Goal: Task Accomplishment & Management: Complete application form

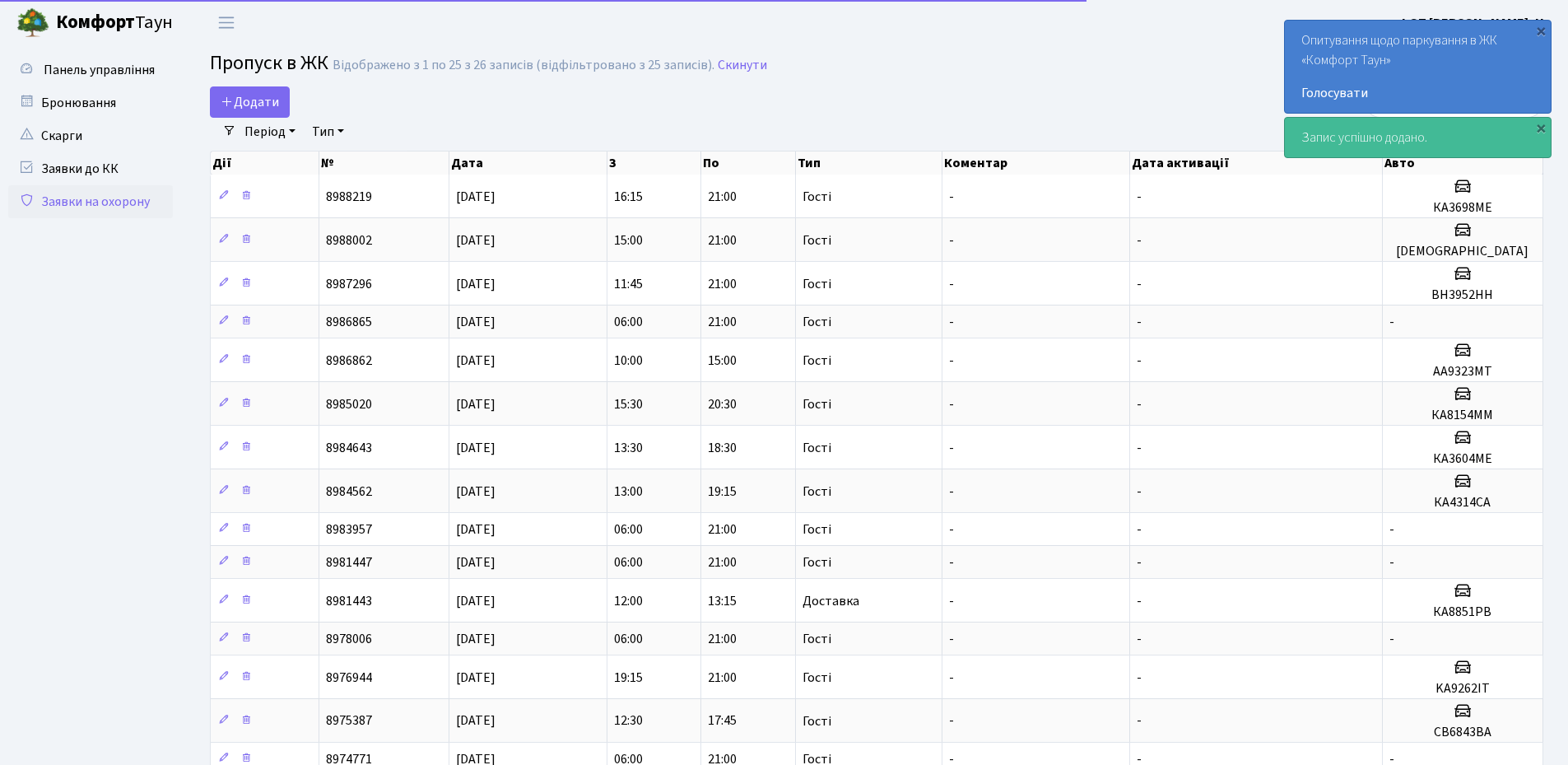
select select "25"
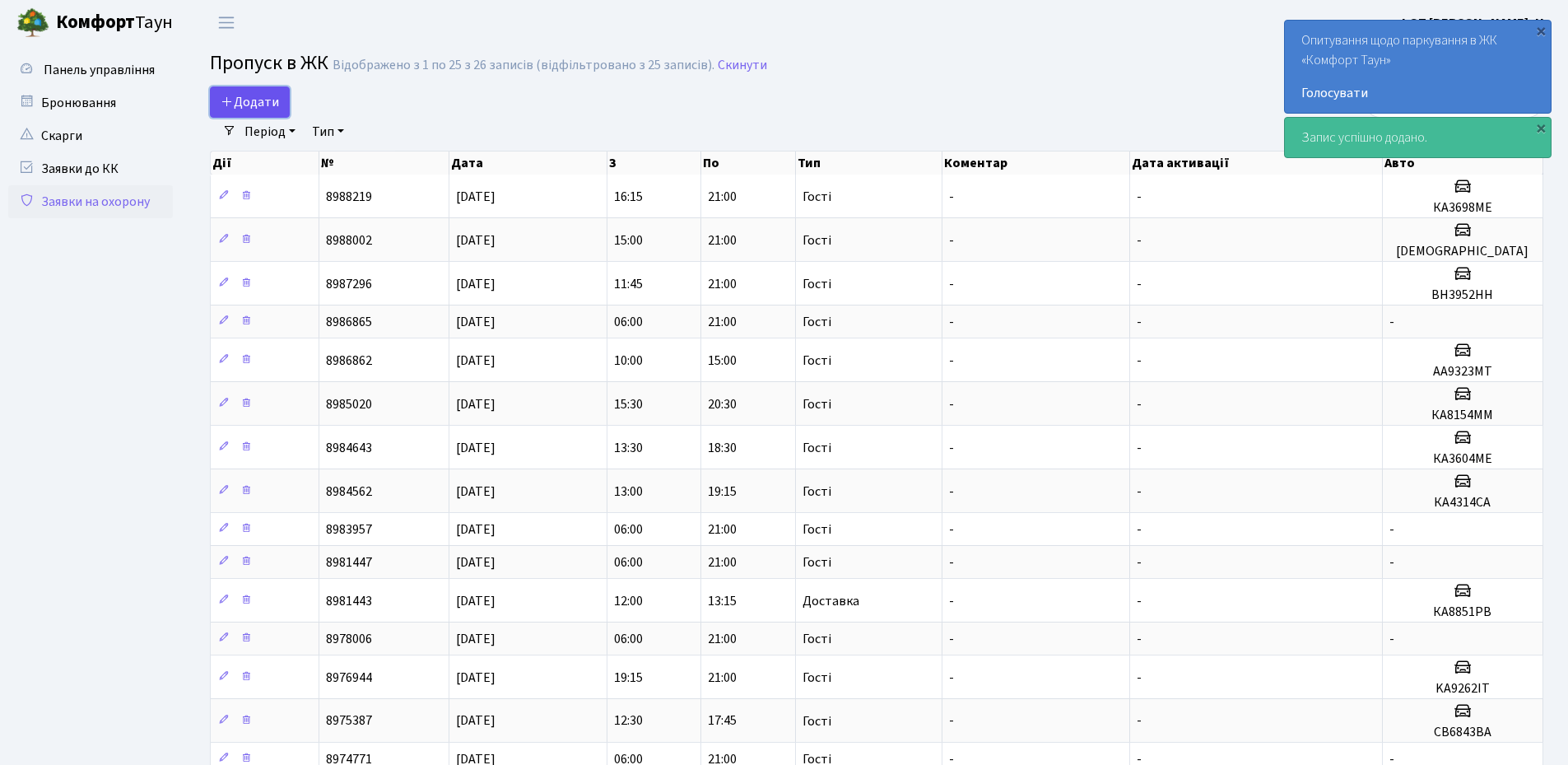
click at [250, 93] on span "Додати" at bounding box center [249, 102] width 59 height 18
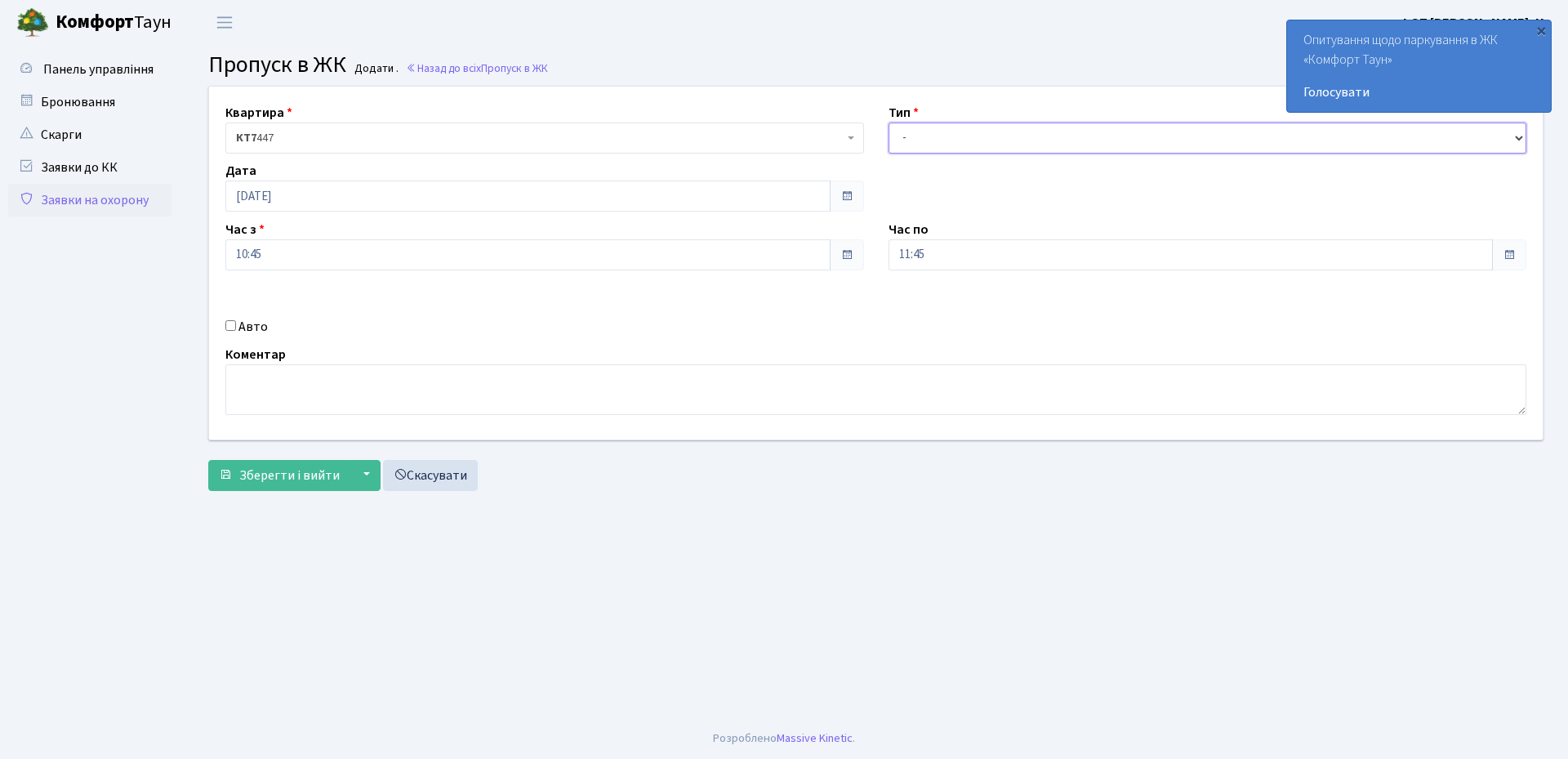
click at [973, 141] on select "- Доставка Таксі Гості Сервіс" at bounding box center [1208, 138] width 639 height 31
select select "1"
click at [889, 123] on select "- Доставка Таксі Гості Сервіс" at bounding box center [1208, 138] width 639 height 31
click at [965, 257] on input "11:45" at bounding box center [1191, 254] width 605 height 31
click at [936, 302] on icon at bounding box center [933, 311] width 44 height 44
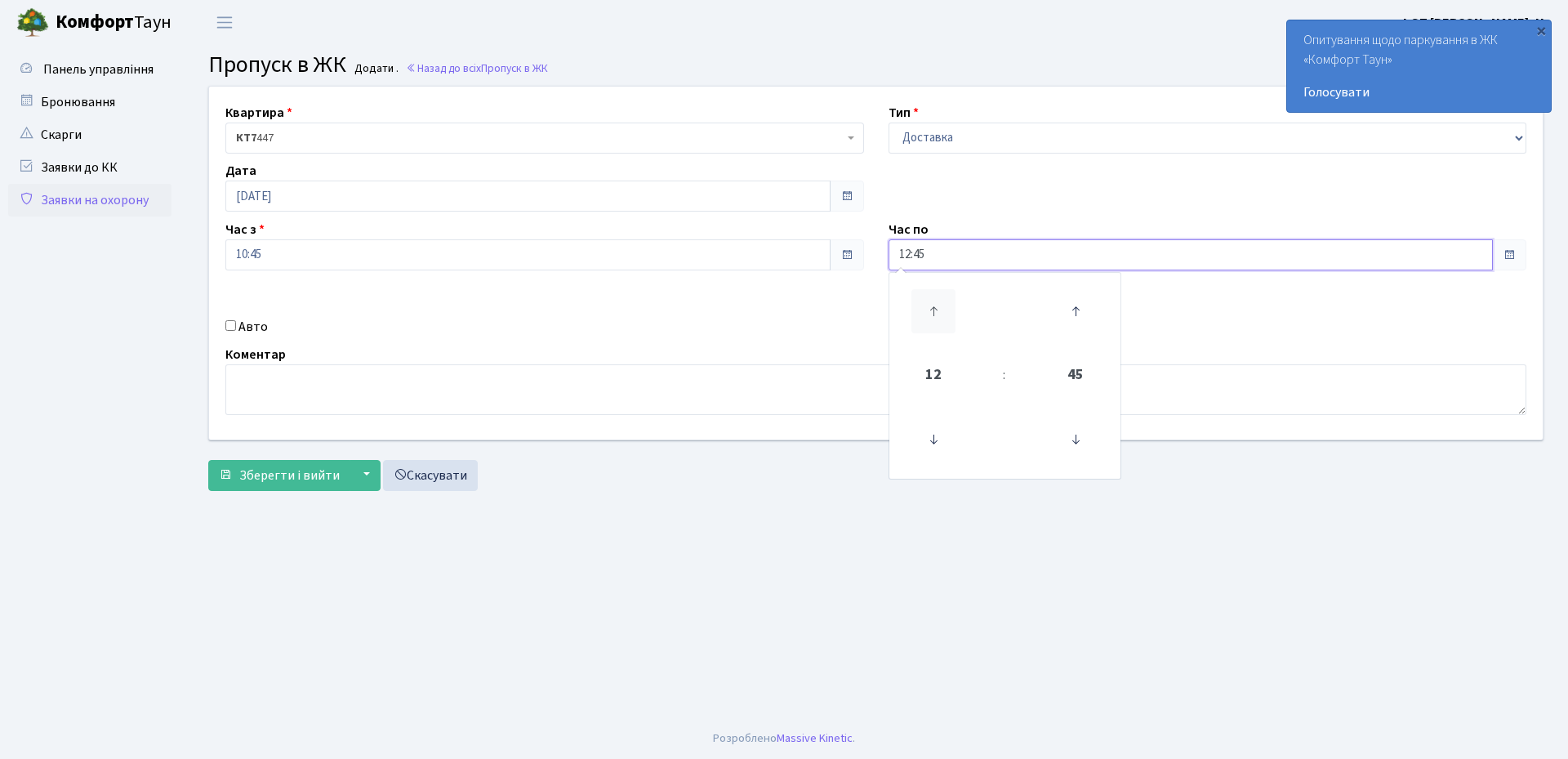
click at [936, 302] on icon at bounding box center [933, 311] width 44 height 44
type input "13:45"
click at [834, 309] on div "Квартира <b>КТ7</b>&nbsp;&nbsp;&nbsp;447 КТ7 447 Тип - Доставка Таксі Гості Сер…" at bounding box center [876, 263] width 1358 height 353
click at [224, 328] on div "Авто" at bounding box center [545, 326] width 663 height 19
click at [232, 328] on input "Авто" at bounding box center [231, 325] width 11 height 11
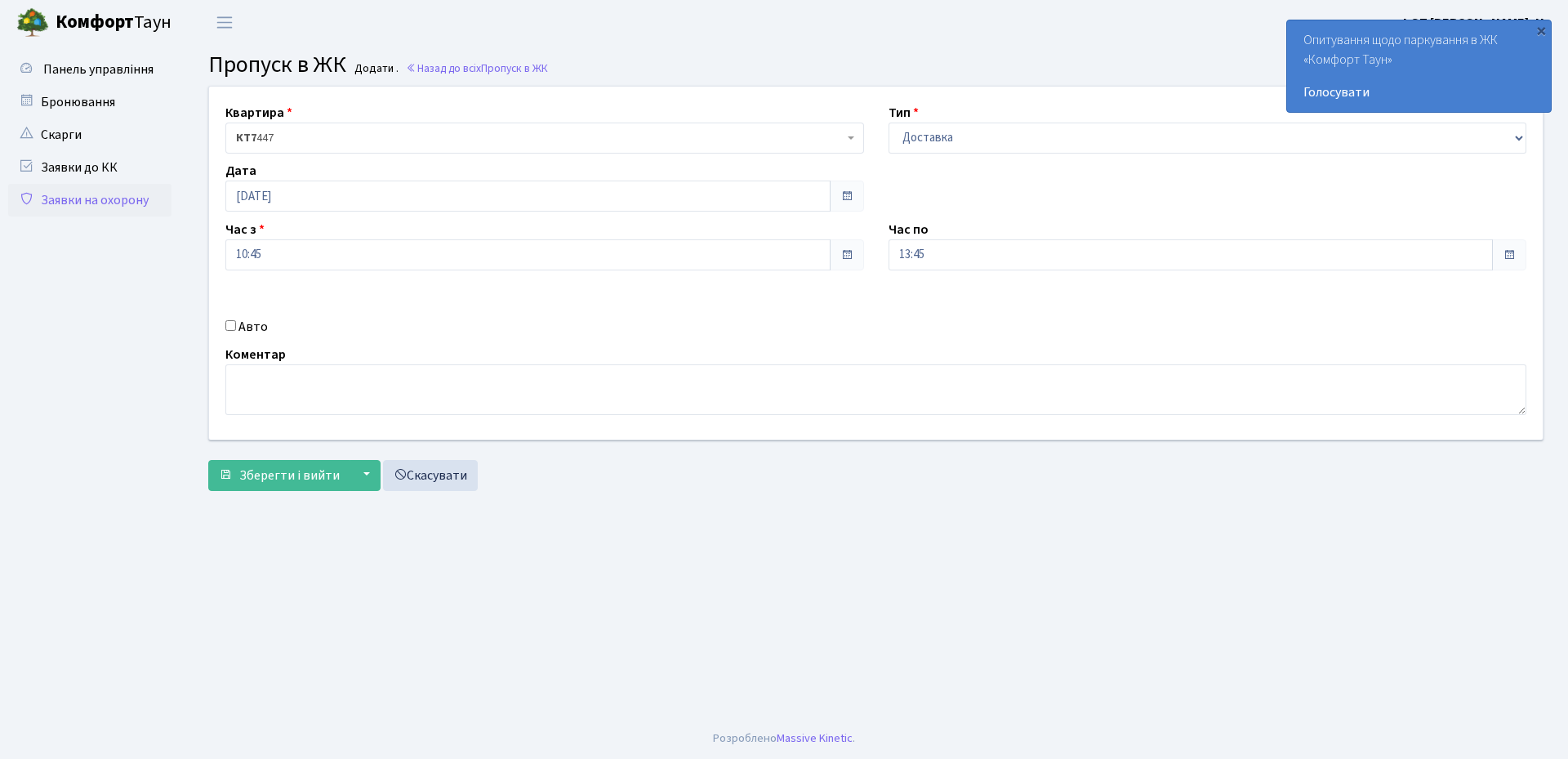
checkbox input "true"
paste input "АА6271ЕМ"
type input "АА6271ЕМ"
click at [288, 488] on button "Зберегти і вийти" at bounding box center [279, 475] width 142 height 31
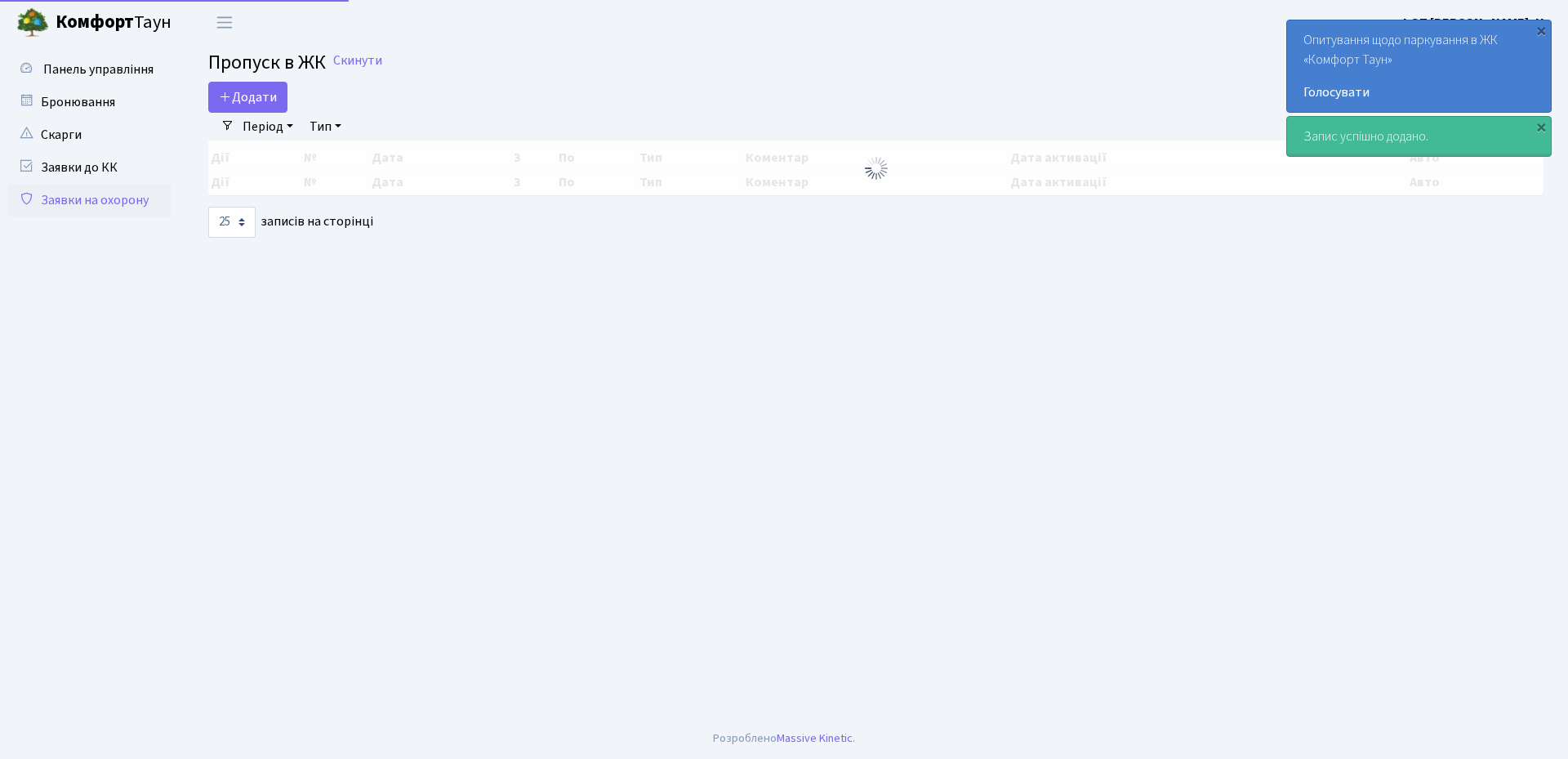
select select "25"
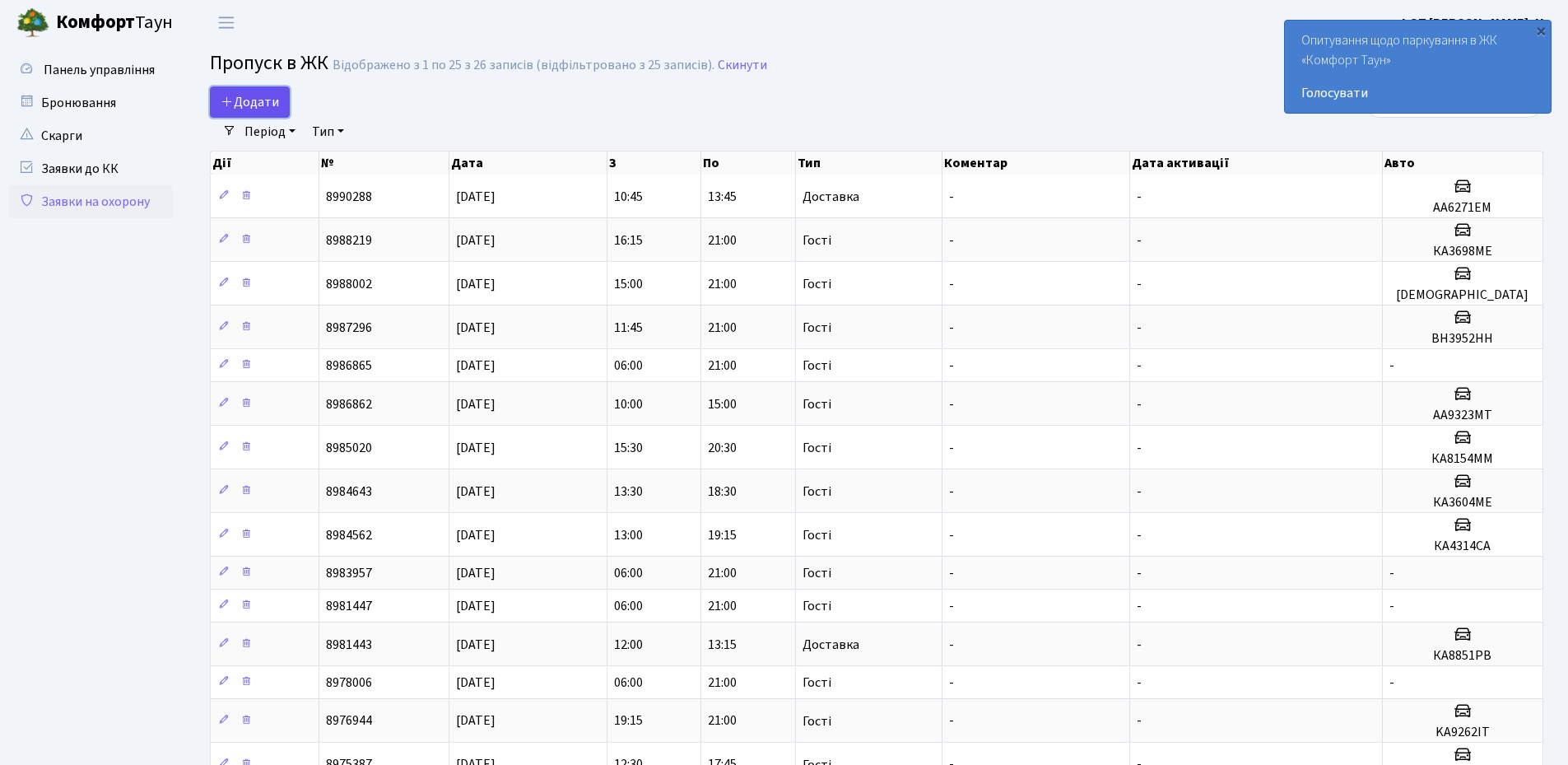
click at [249, 105] on span "Додати" at bounding box center [249, 102] width 59 height 18
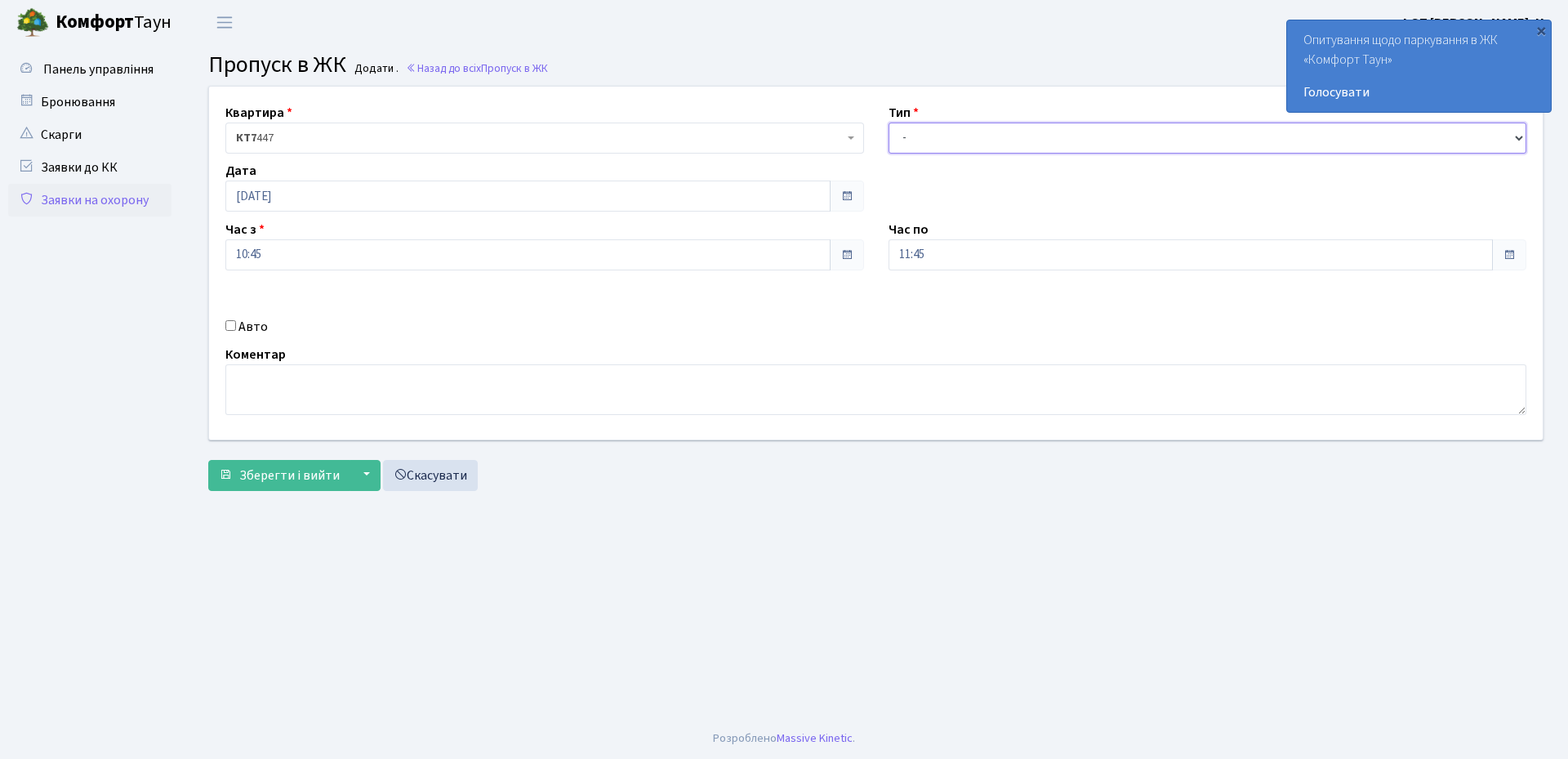
click at [932, 132] on select "- Доставка Таксі Гості Сервіс" at bounding box center [1208, 138] width 639 height 31
select select "3"
click at [889, 123] on select "- Доставка Таксі Гості Сервіс" at bounding box center [1208, 138] width 639 height 31
click at [320, 195] on input "[DATE]" at bounding box center [528, 195] width 605 height 31
click at [338, 344] on td "19" at bounding box center [339, 352] width 24 height 24
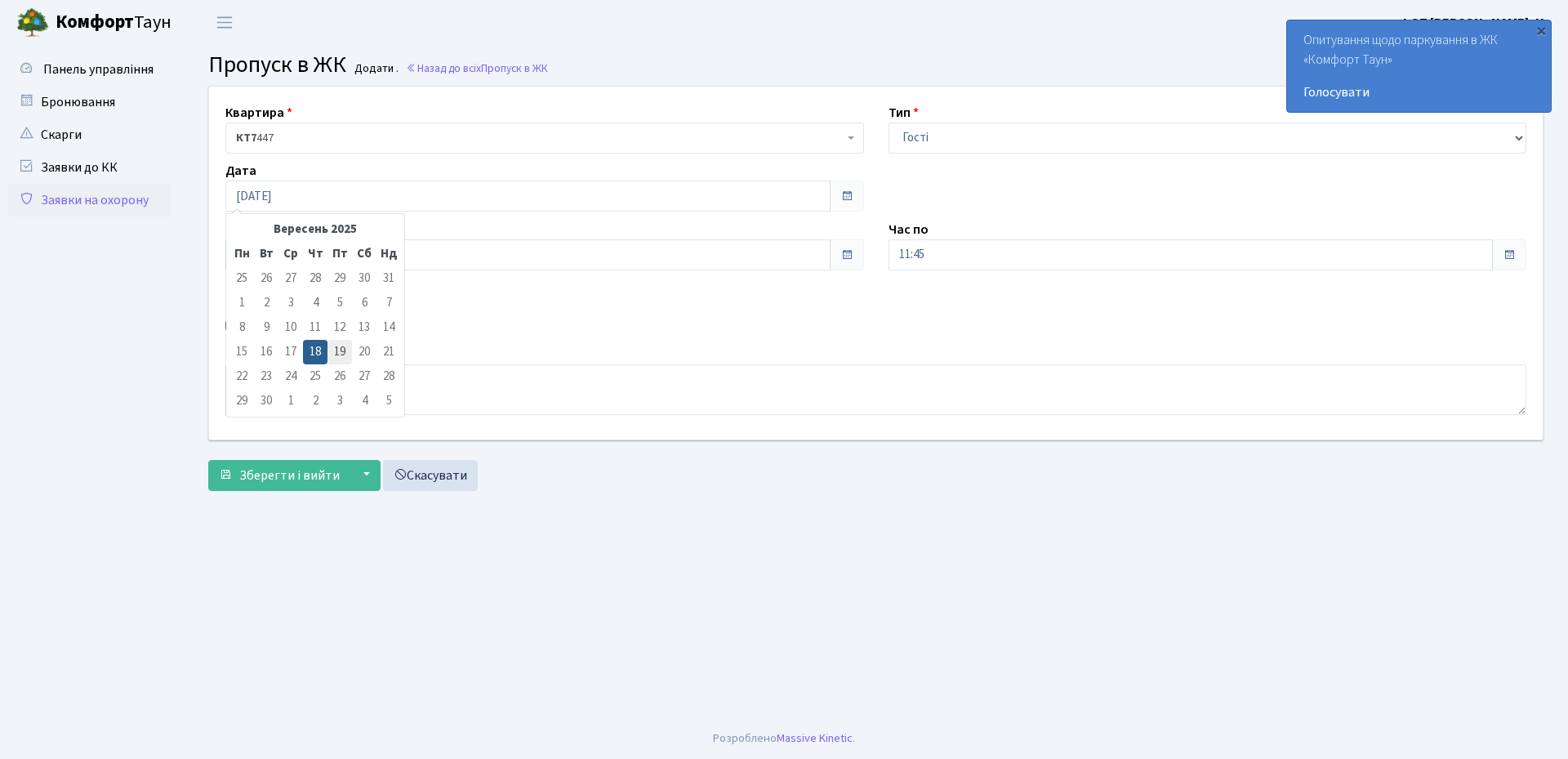
type input "19.09.2025"
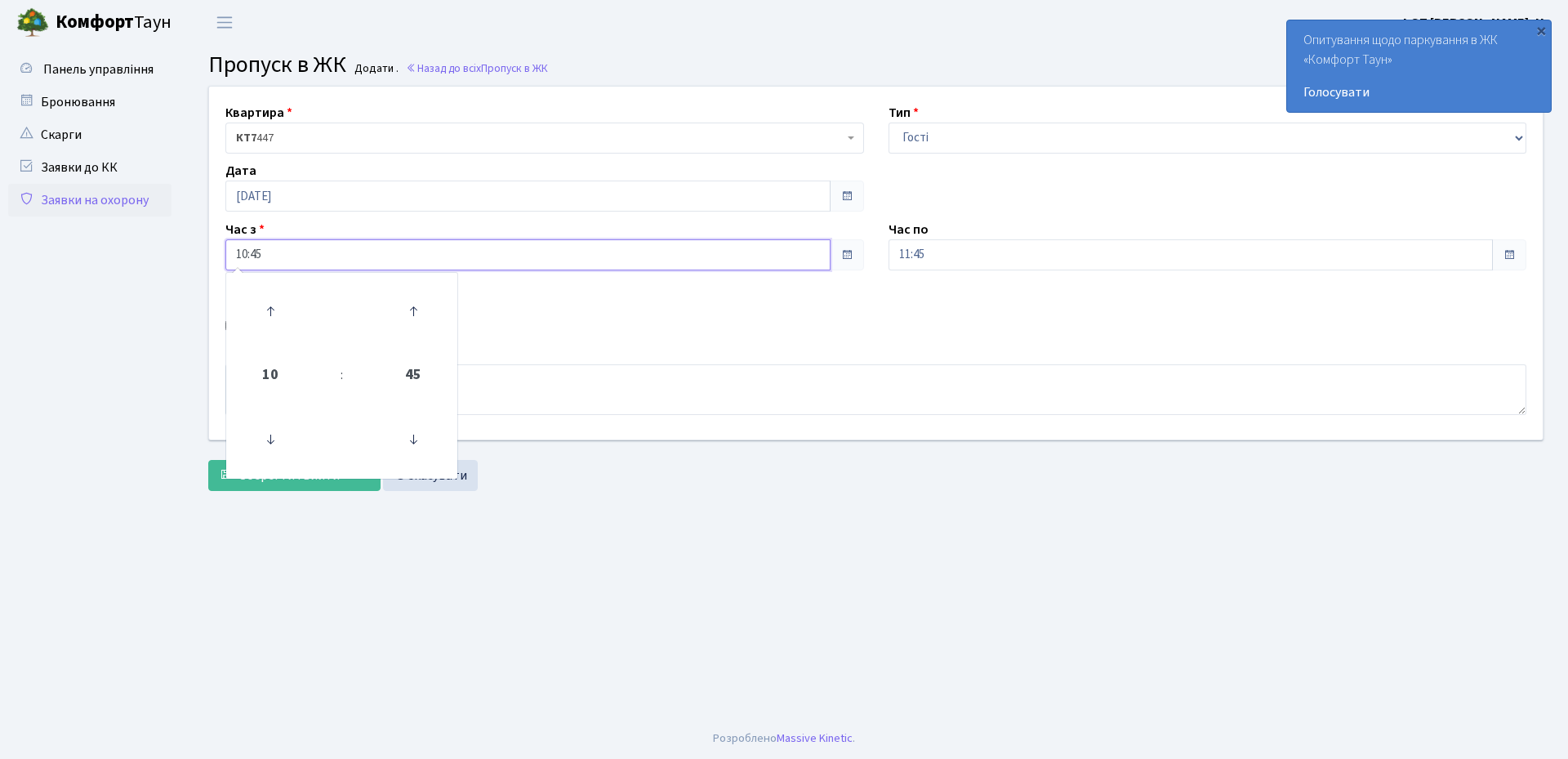
click at [316, 261] on input "10:45" at bounding box center [528, 254] width 605 height 31
click at [268, 438] on icon at bounding box center [270, 439] width 44 height 44
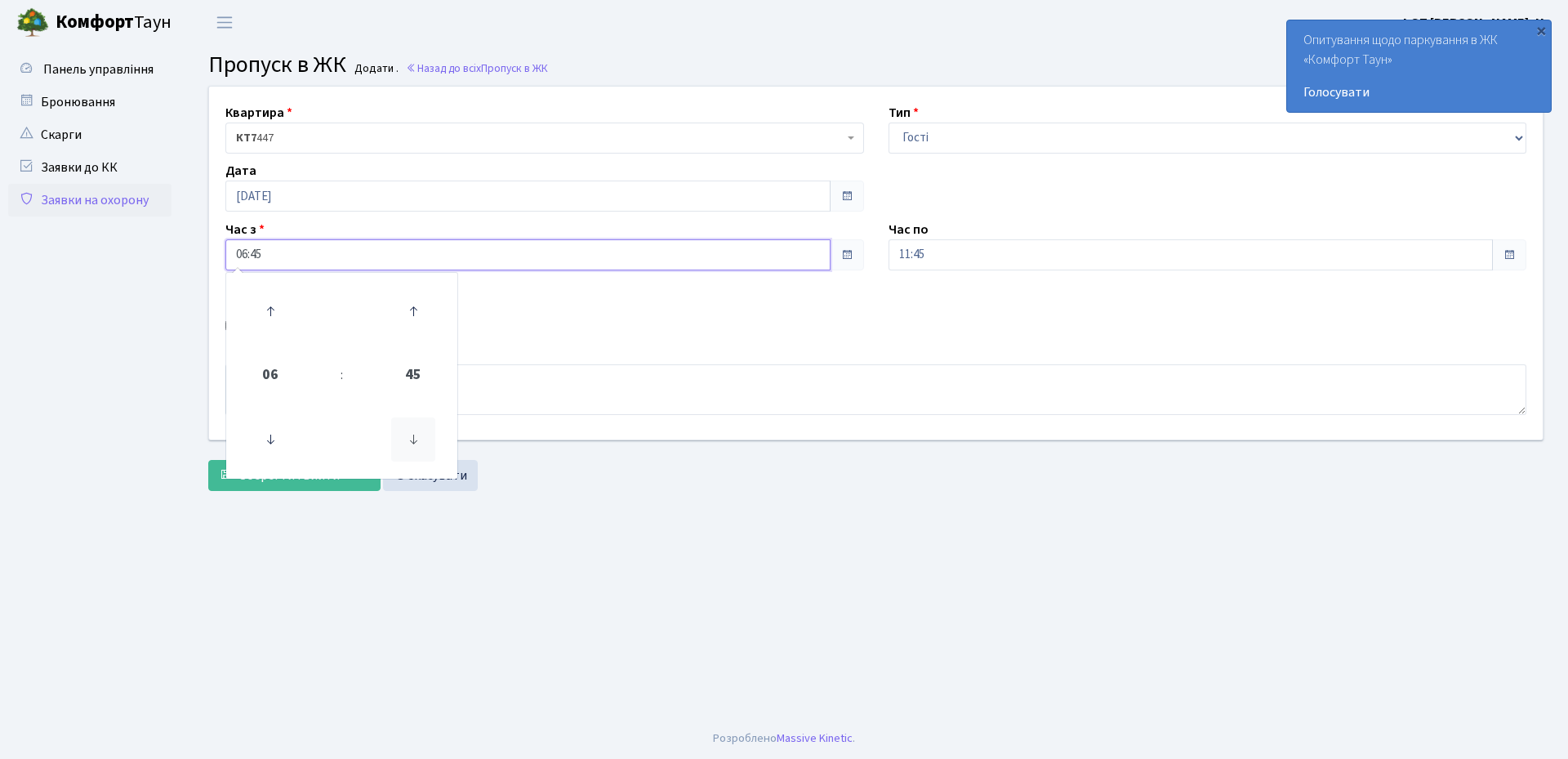
click at [423, 441] on icon at bounding box center [413, 439] width 44 height 44
type input "06:00"
click at [594, 336] on div "Авто" at bounding box center [545, 326] width 663 height 19
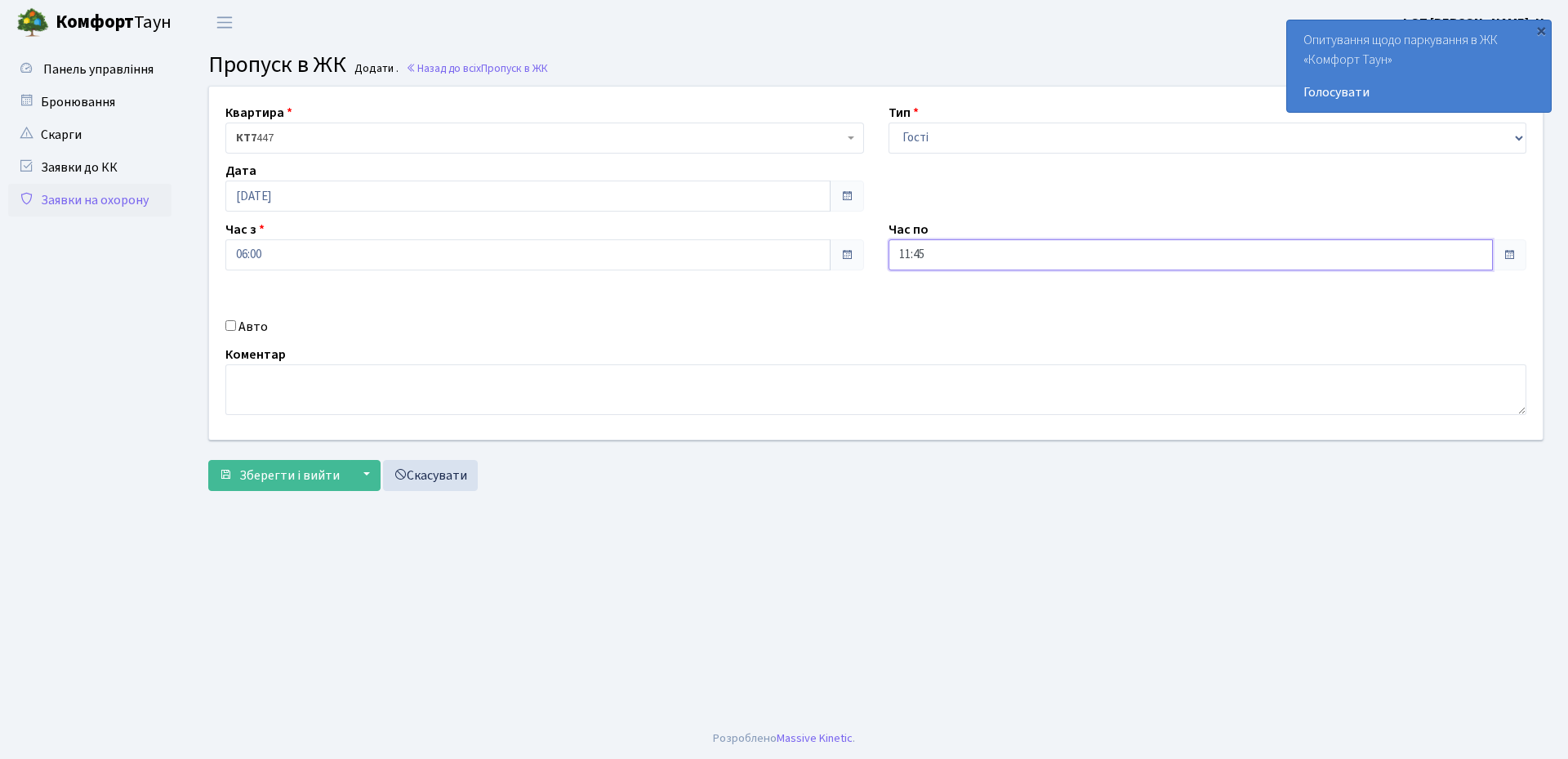
click at [953, 249] on input "11:45" at bounding box center [1191, 254] width 605 height 31
click at [931, 305] on icon at bounding box center [933, 311] width 44 height 44
click at [931, 306] on icon at bounding box center [933, 311] width 44 height 44
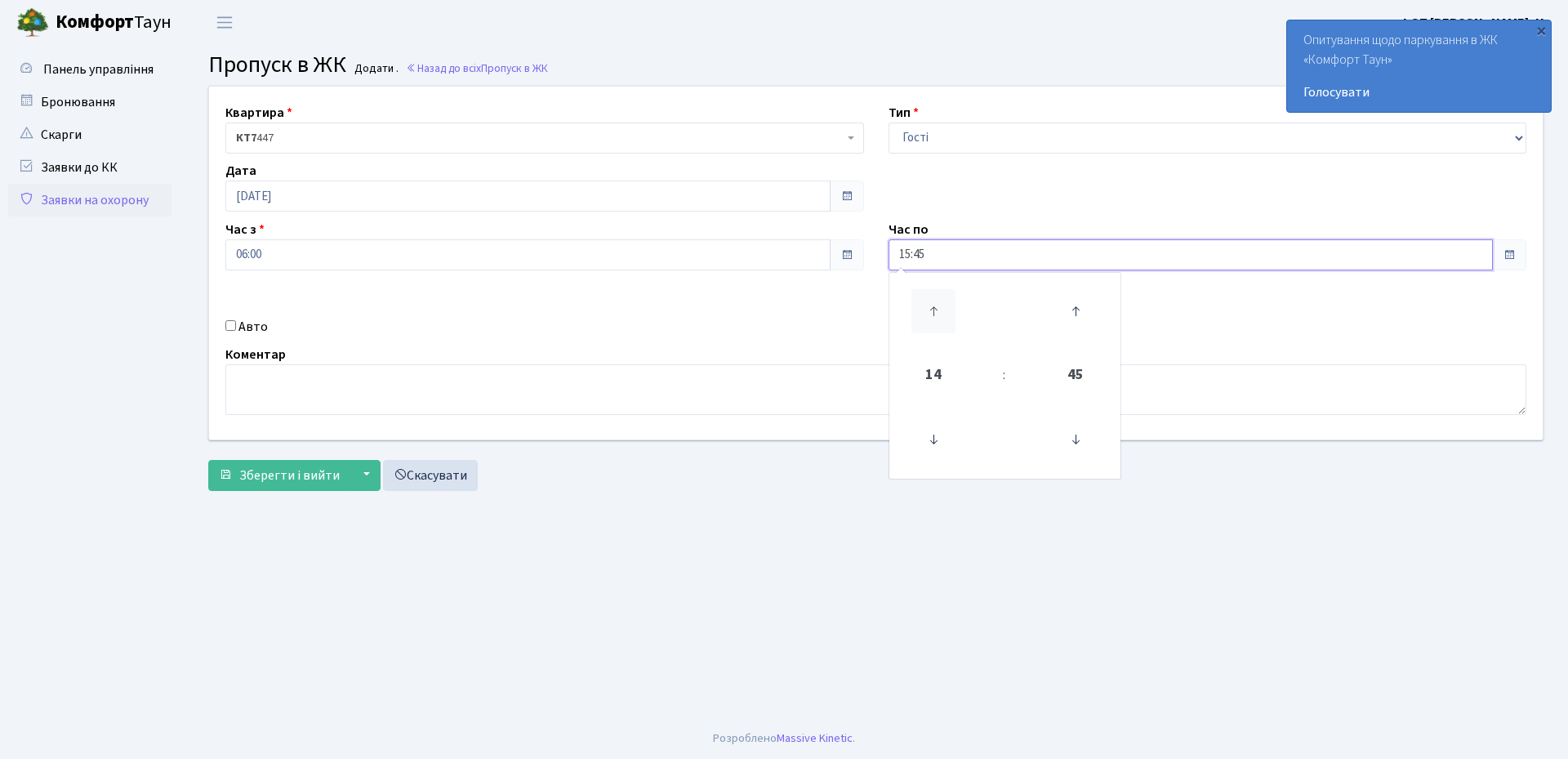
click at [931, 306] on icon at bounding box center [933, 311] width 44 height 44
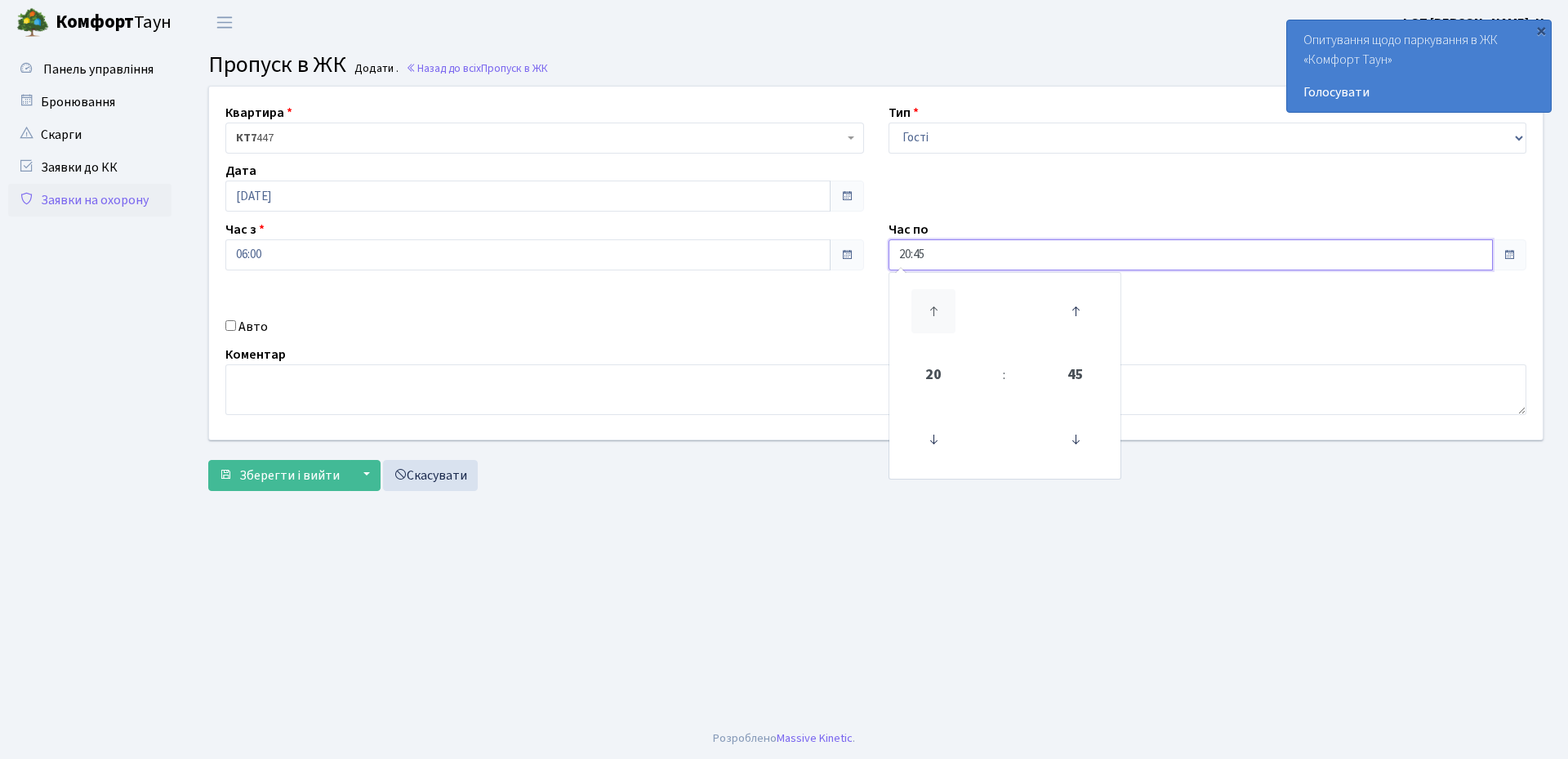
click at [931, 306] on icon at bounding box center [933, 311] width 44 height 44
click at [934, 442] on icon at bounding box center [933, 439] width 44 height 44
click at [1075, 440] on icon at bounding box center [1076, 439] width 44 height 44
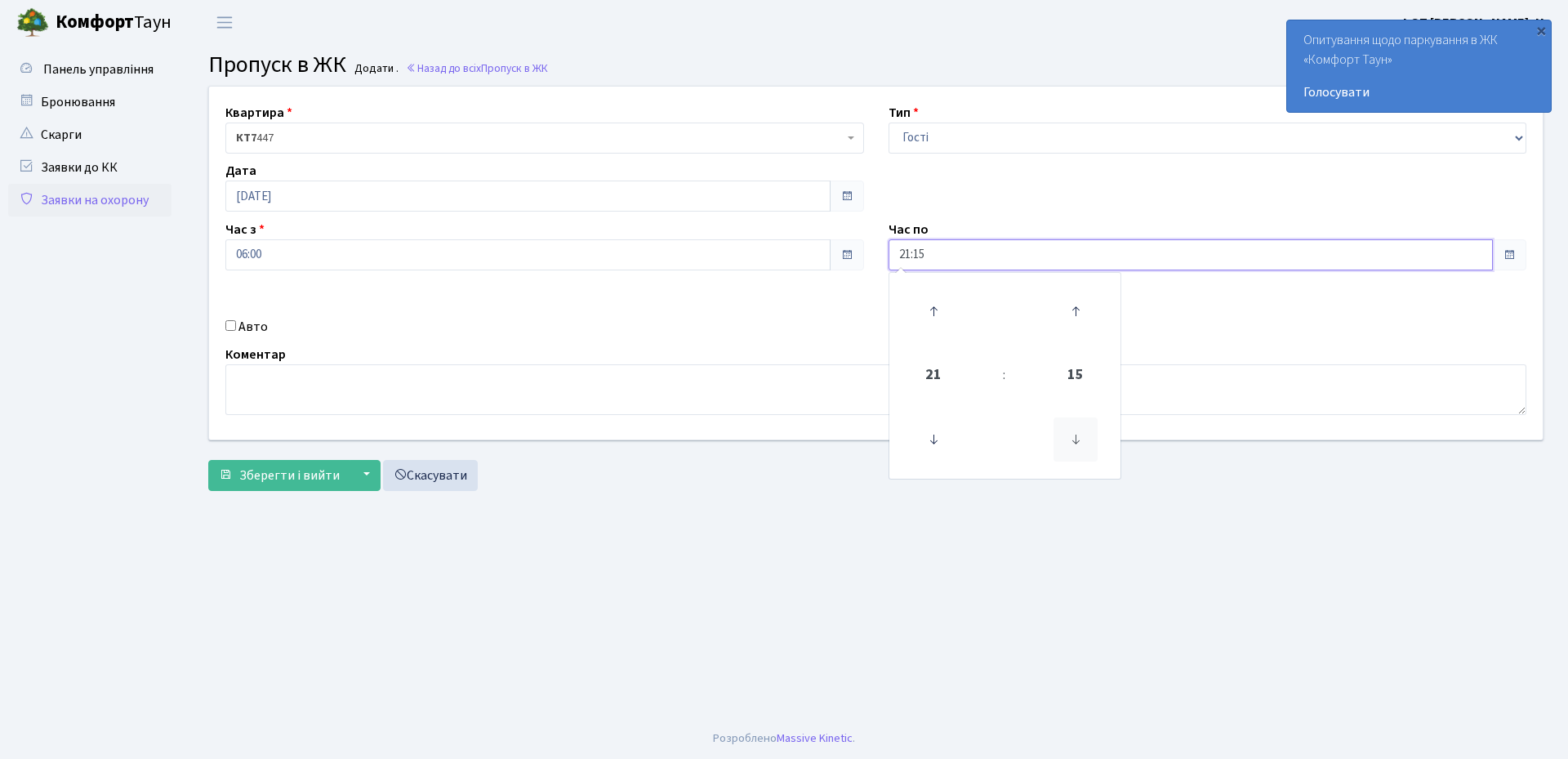
click at [1075, 440] on icon at bounding box center [1076, 439] width 44 height 44
type input "21:00"
click at [1175, 348] on div "Коментар" at bounding box center [875, 380] width 1326 height 70
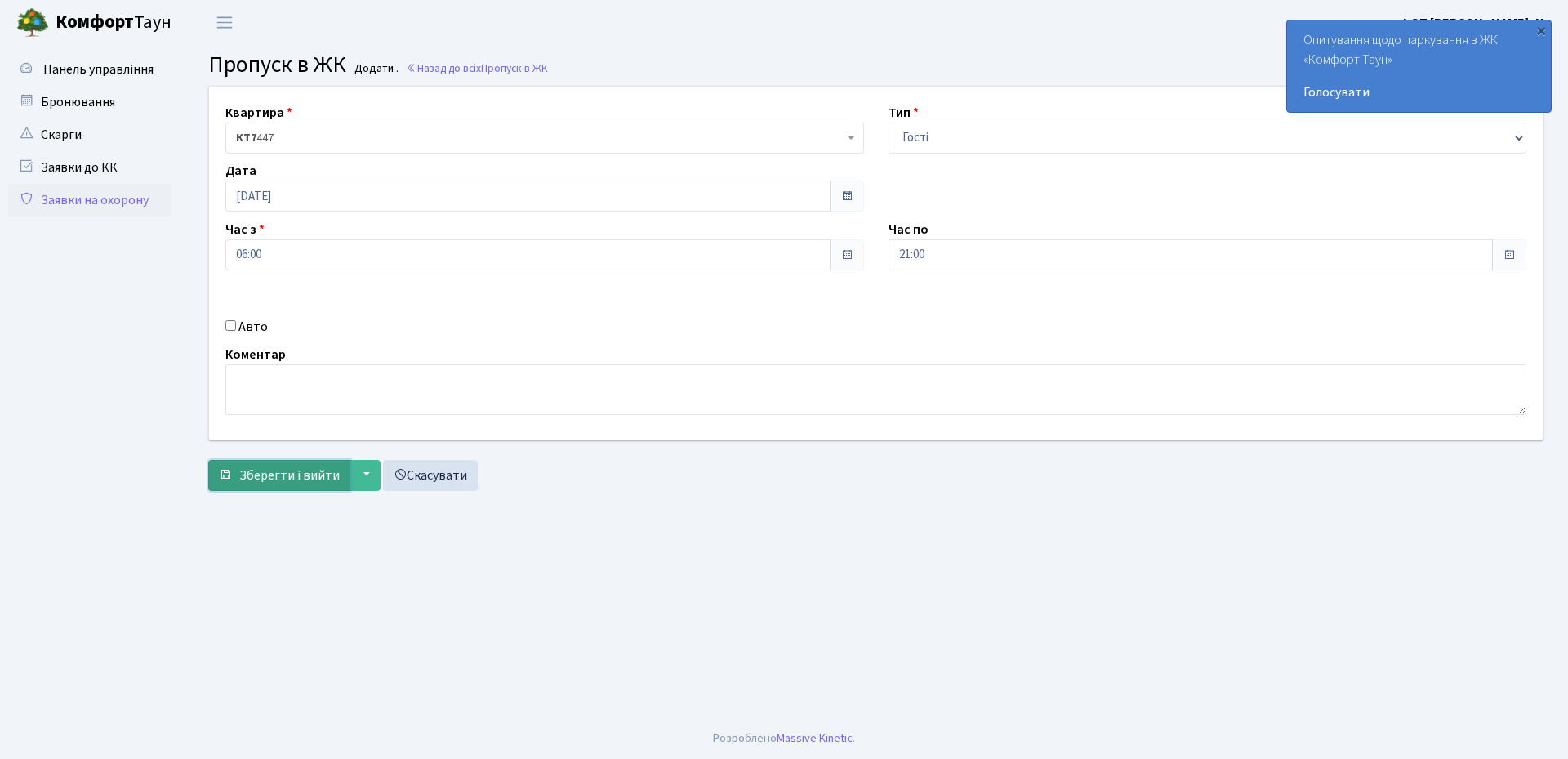
click at [288, 467] on span "Зберегти і вийти" at bounding box center [289, 475] width 100 height 18
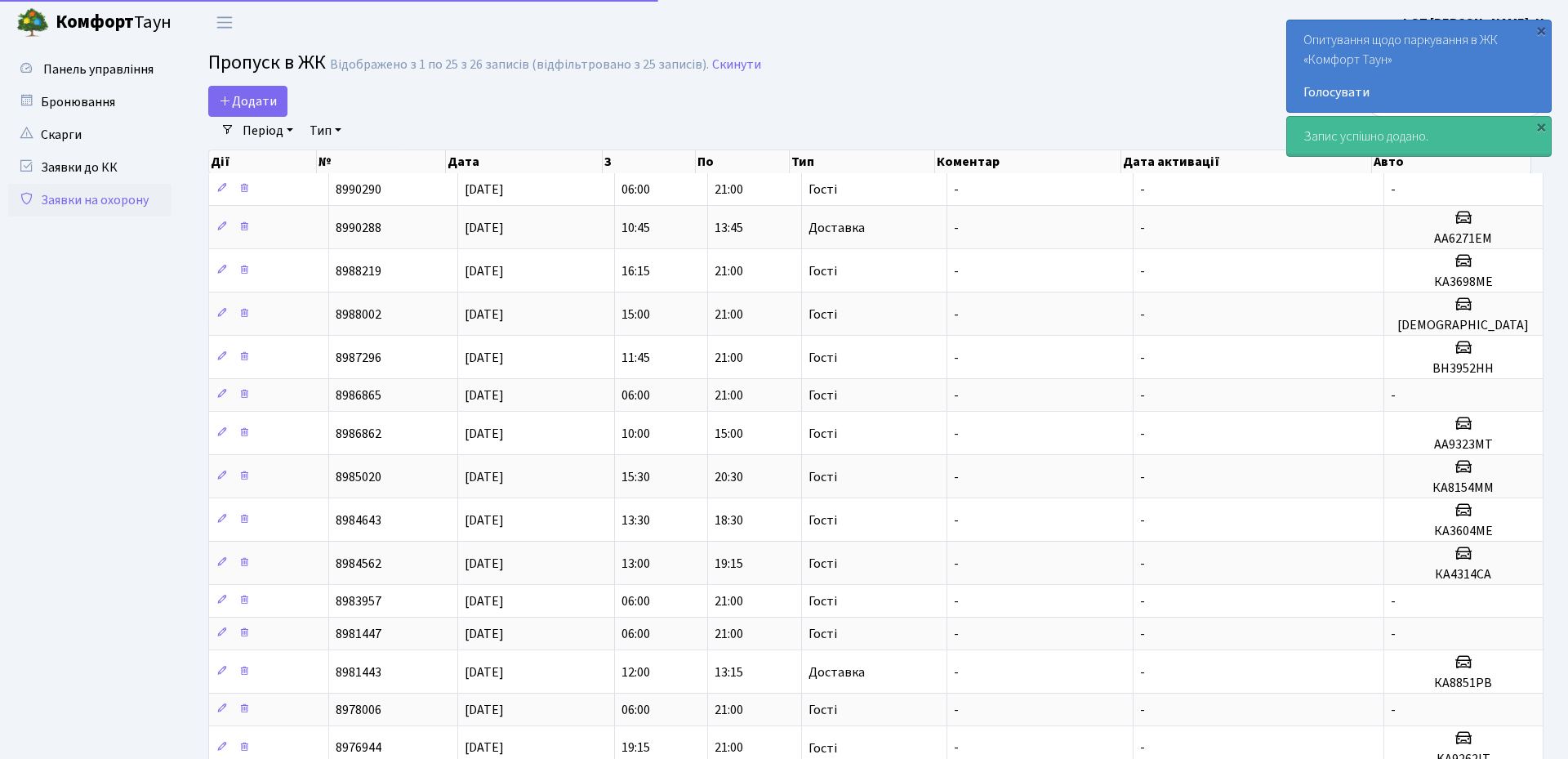
select select "25"
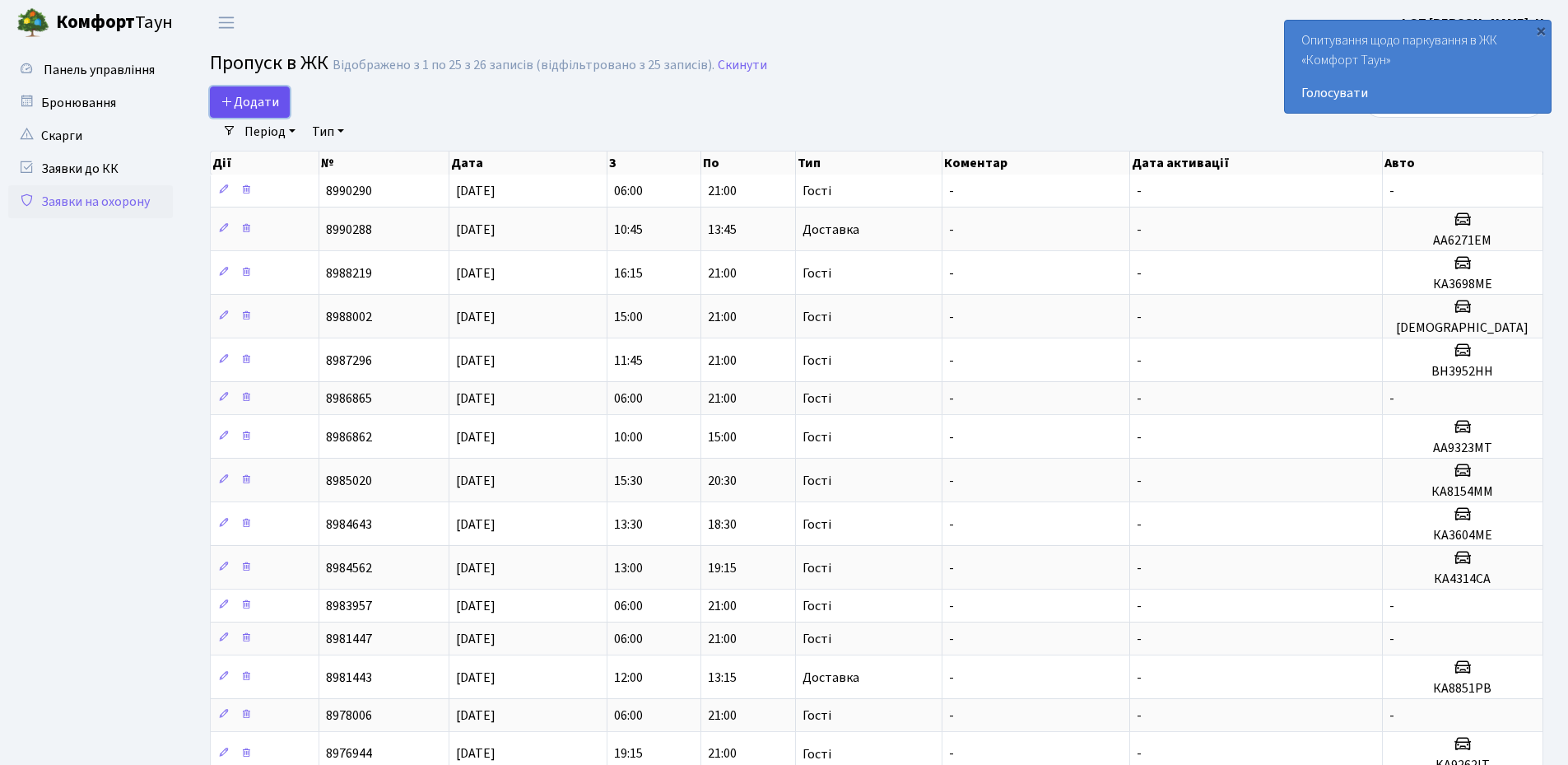
click at [276, 109] on span "Додати" at bounding box center [249, 102] width 59 height 18
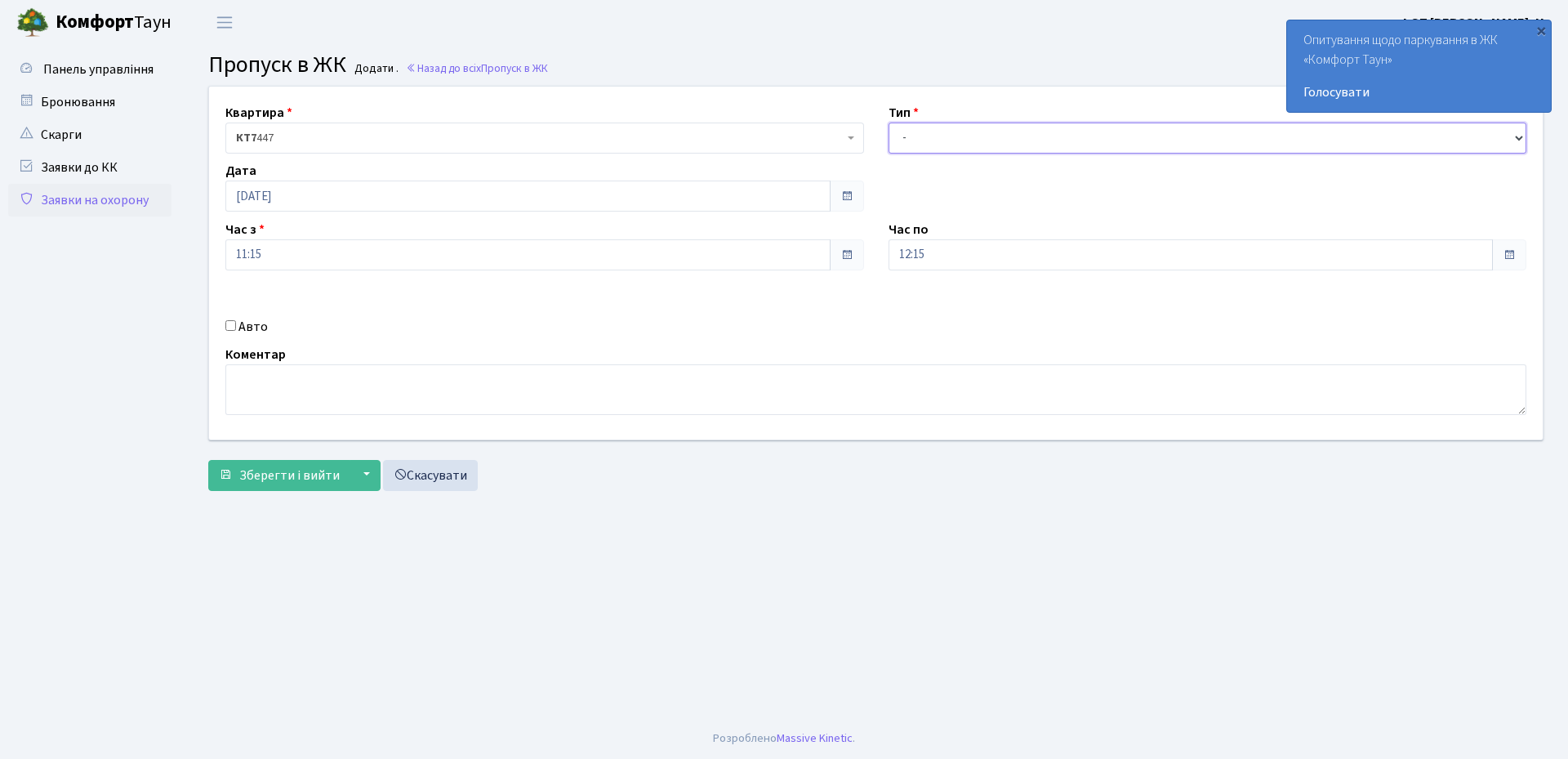
click at [926, 136] on select "- Доставка Таксі Гості Сервіс" at bounding box center [1208, 138] width 639 height 31
select select "1"
click at [889, 123] on select "- Доставка Таксі Гості Сервіс" at bounding box center [1208, 138] width 639 height 31
click at [230, 325] on input "Авто" at bounding box center [231, 325] width 11 height 11
checkbox input "true"
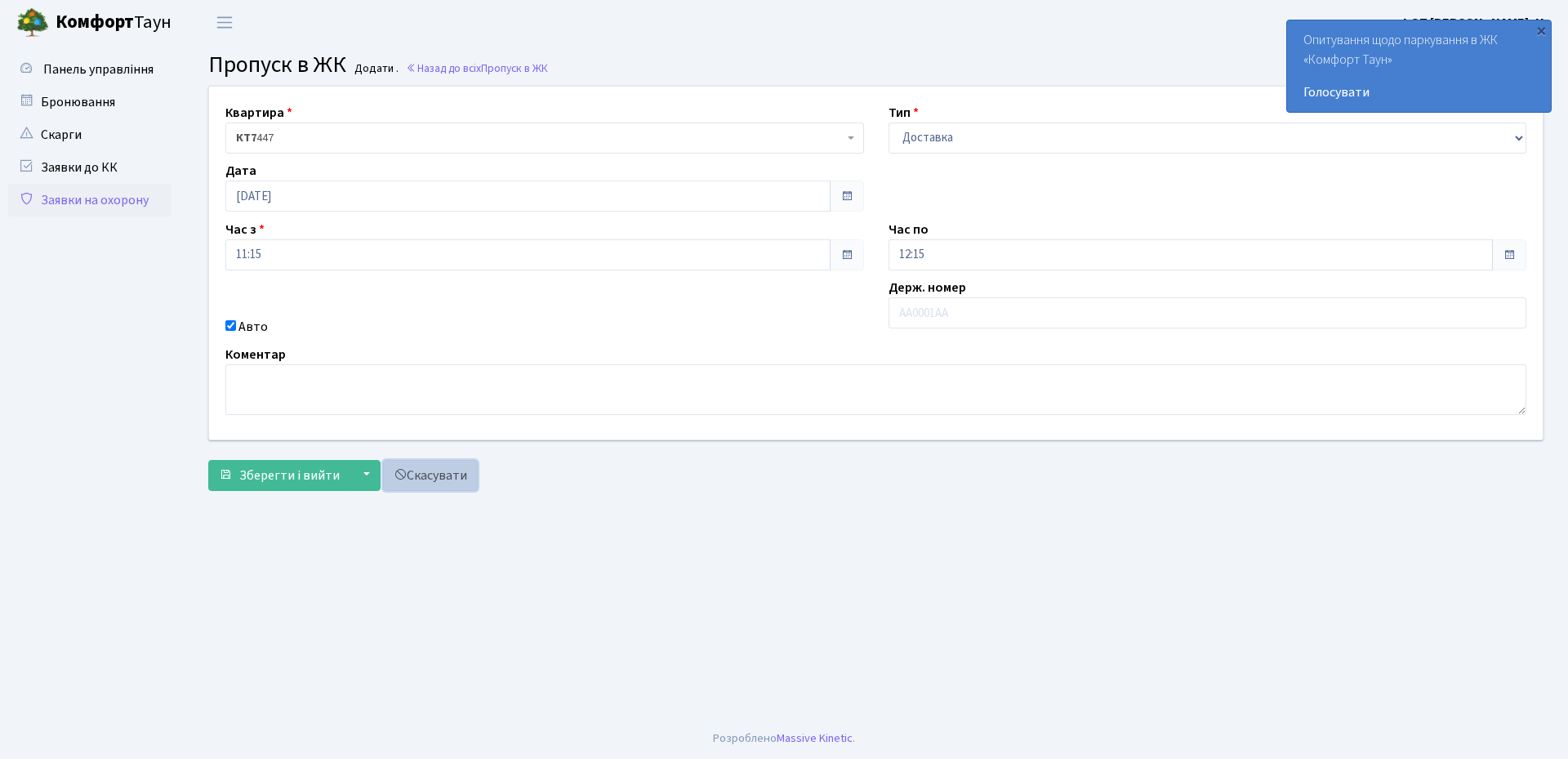
click at [410, 466] on link "Скасувати" at bounding box center [430, 475] width 95 height 31
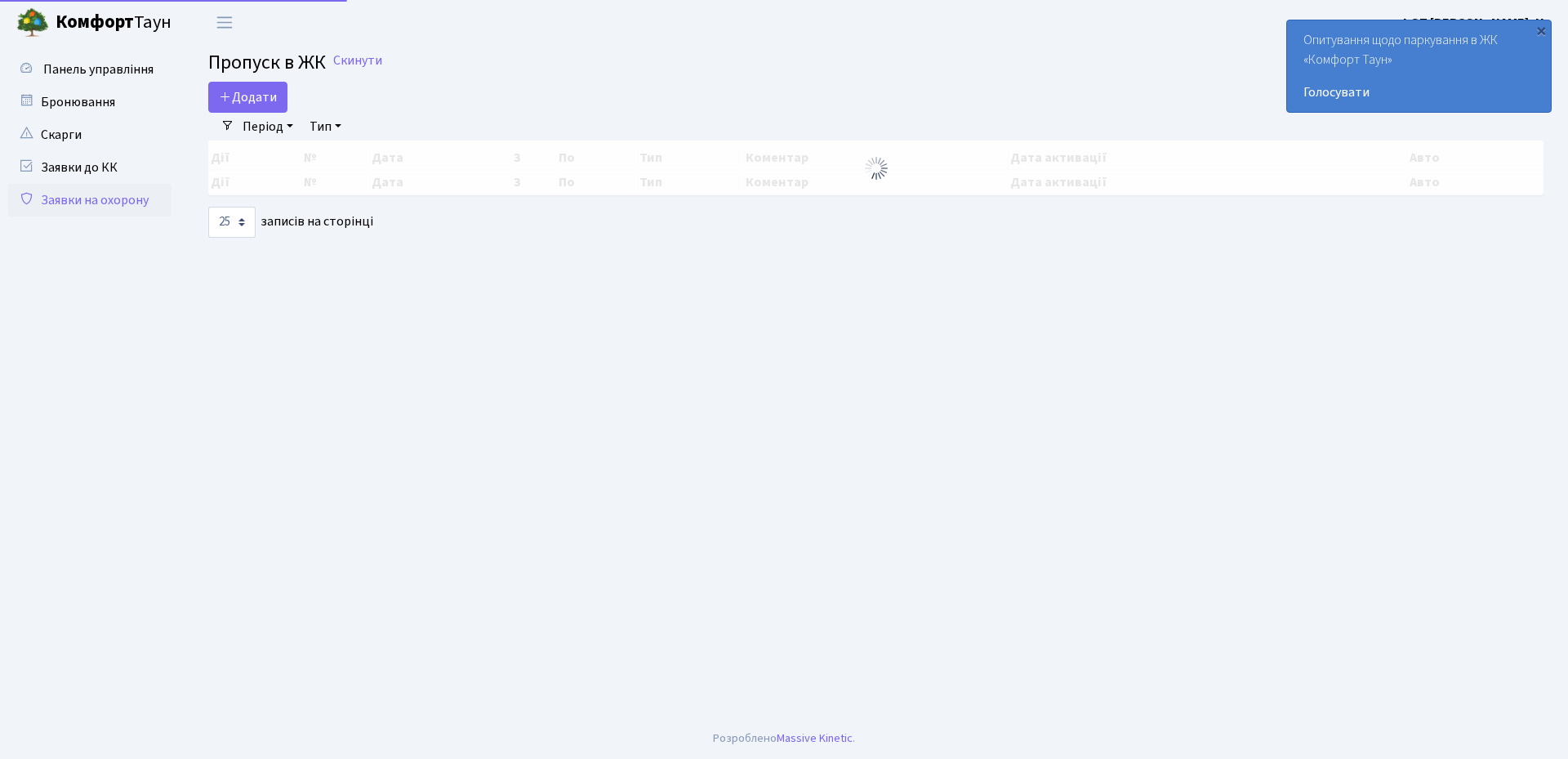
select select "25"
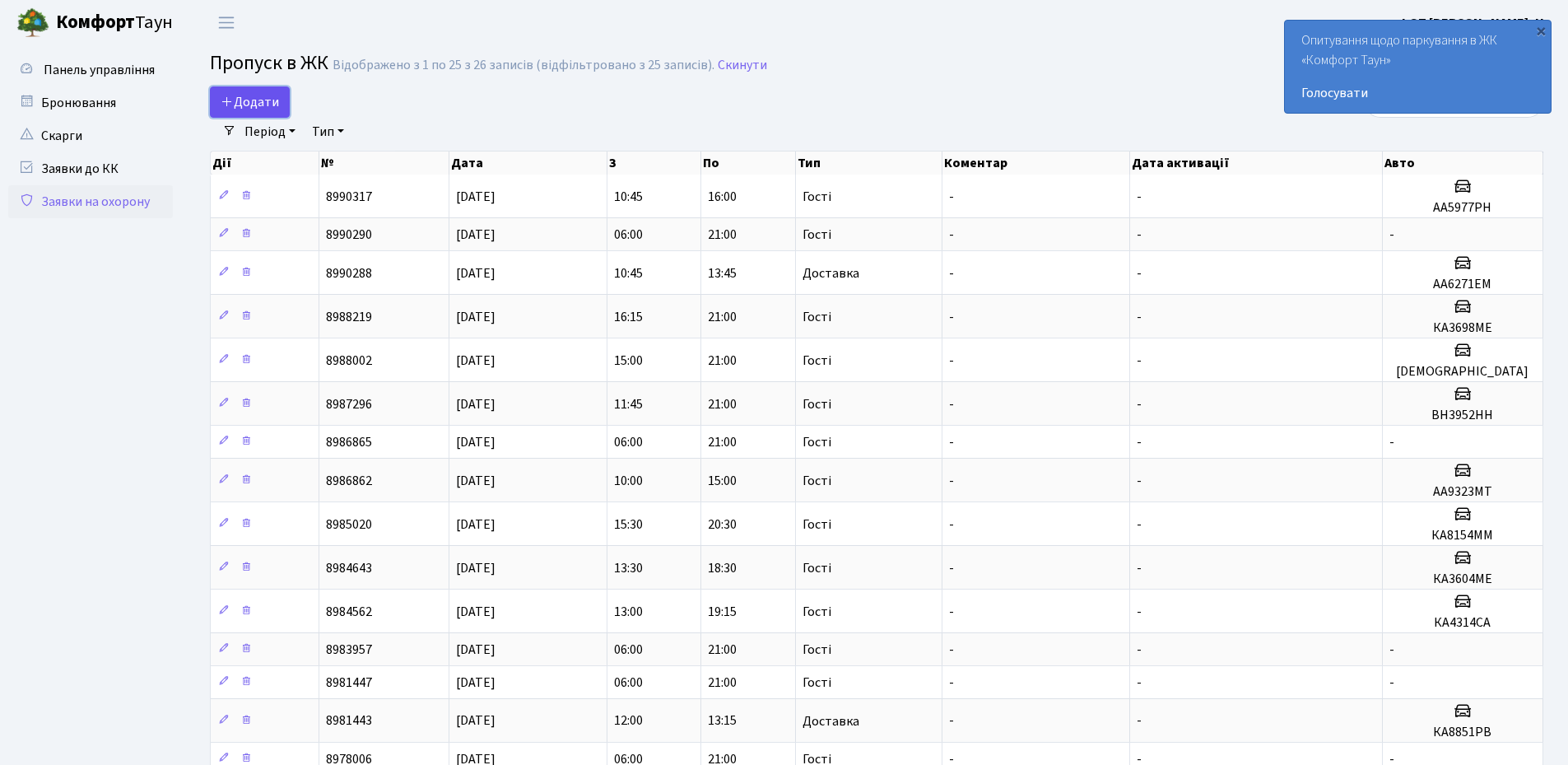
click at [259, 99] on span "Додати" at bounding box center [249, 102] width 59 height 18
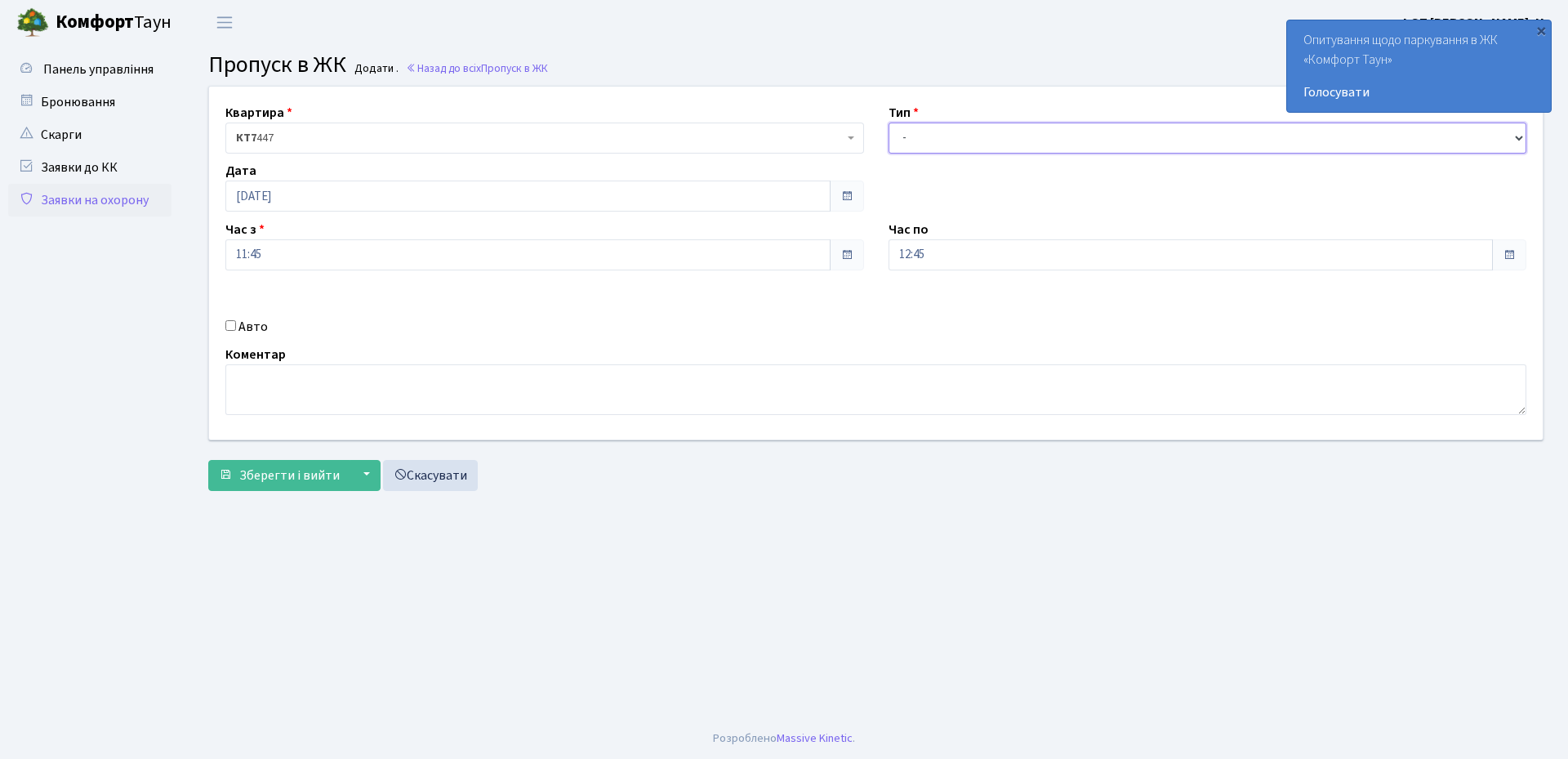
click at [927, 137] on select "- Доставка Таксі Гості Сервіс" at bounding box center [1208, 138] width 639 height 31
select select "1"
click at [889, 123] on select "- Доставка Таксі Гості Сервіс" at bounding box center [1208, 138] width 639 height 31
click at [232, 331] on input "Авто" at bounding box center [231, 325] width 11 height 11
checkbox input "true"
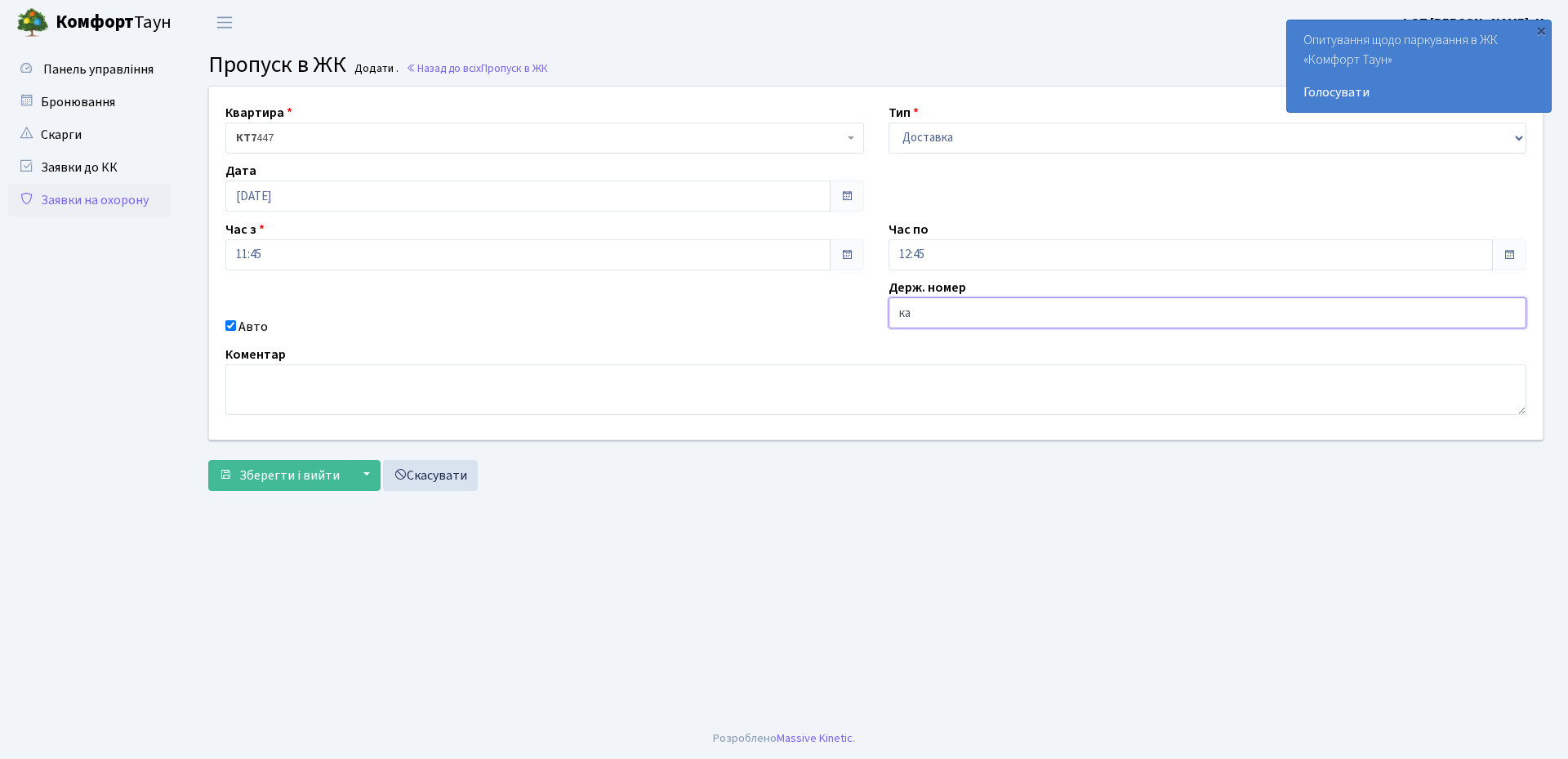
type input "КА8851РВ"
click at [263, 479] on span "Зберегти і вийти" at bounding box center [289, 475] width 100 height 18
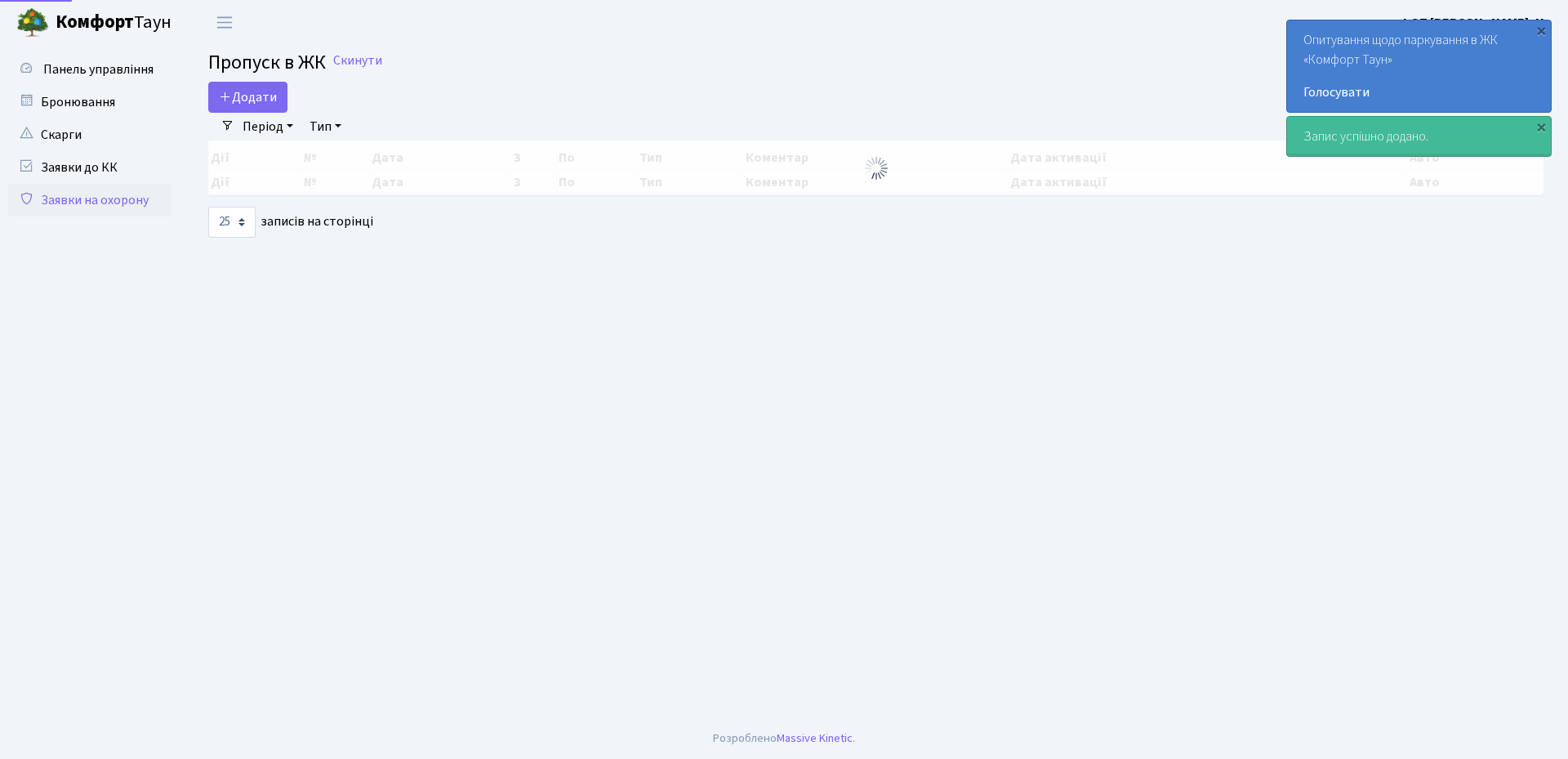
select select "25"
